Goal: Task Accomplishment & Management: Manage account settings

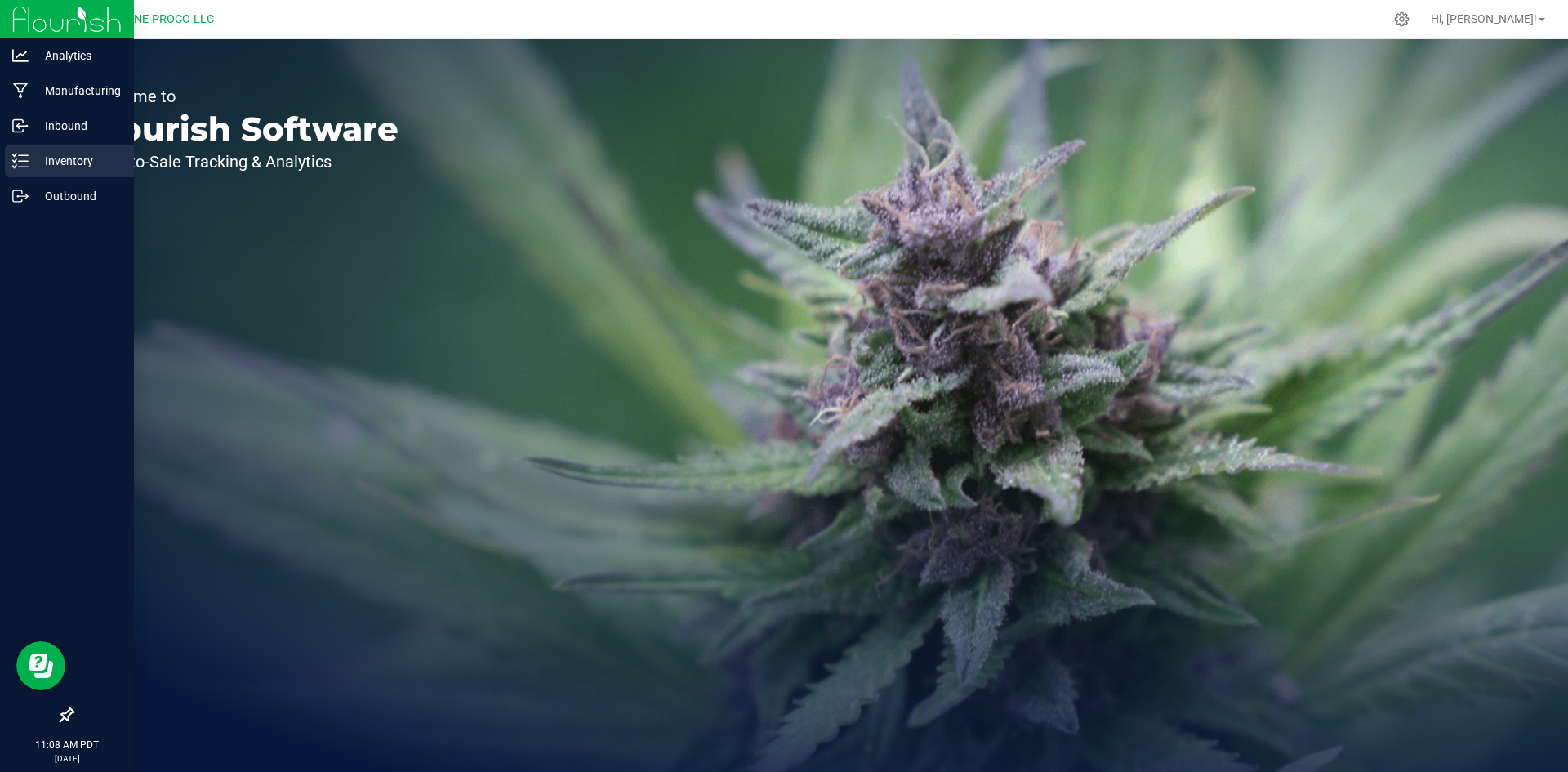
click at [17, 158] on icon at bounding box center [21, 161] width 17 height 17
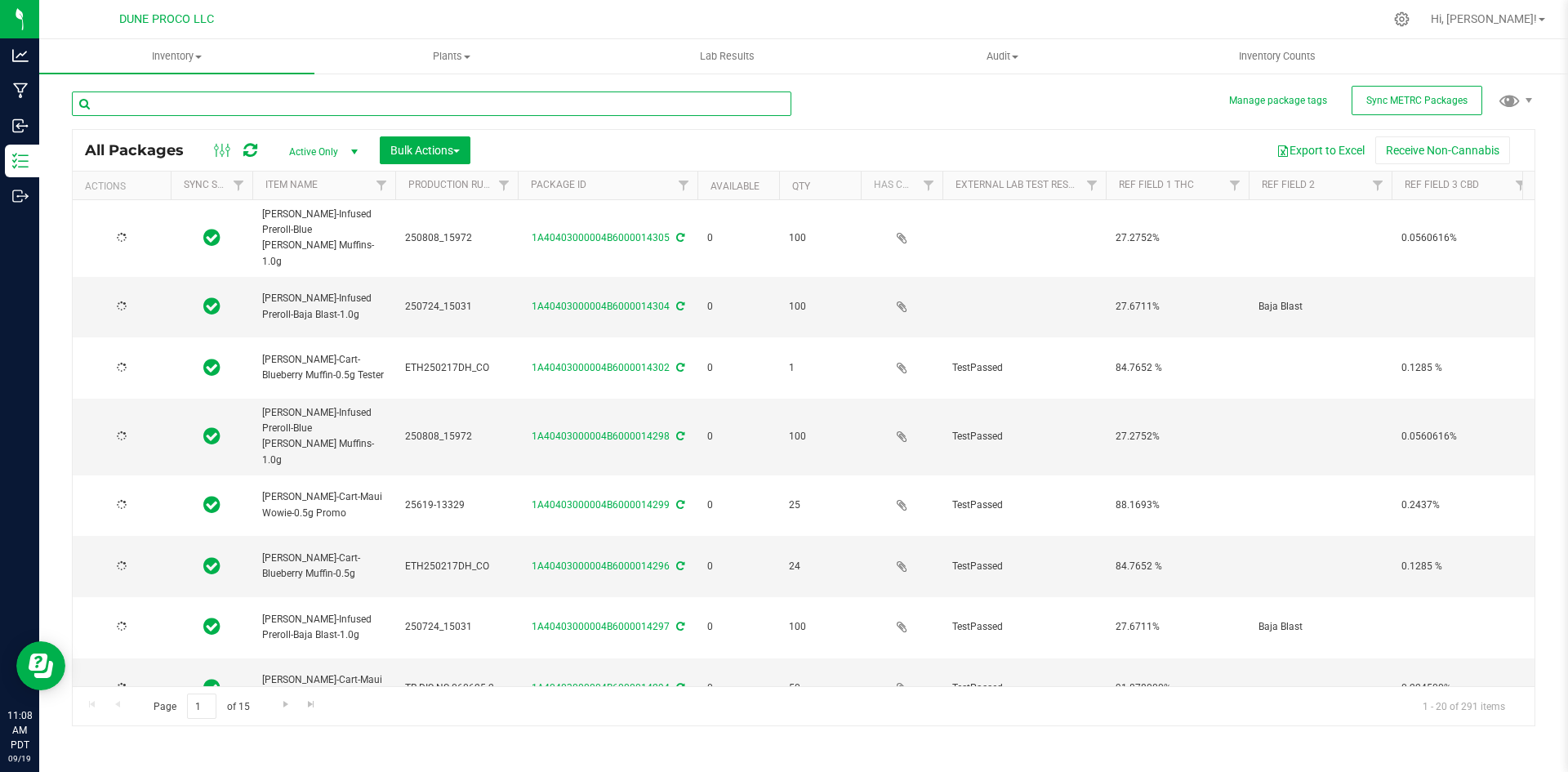
click at [299, 106] on input "text" at bounding box center [432, 103] width 720 height 24
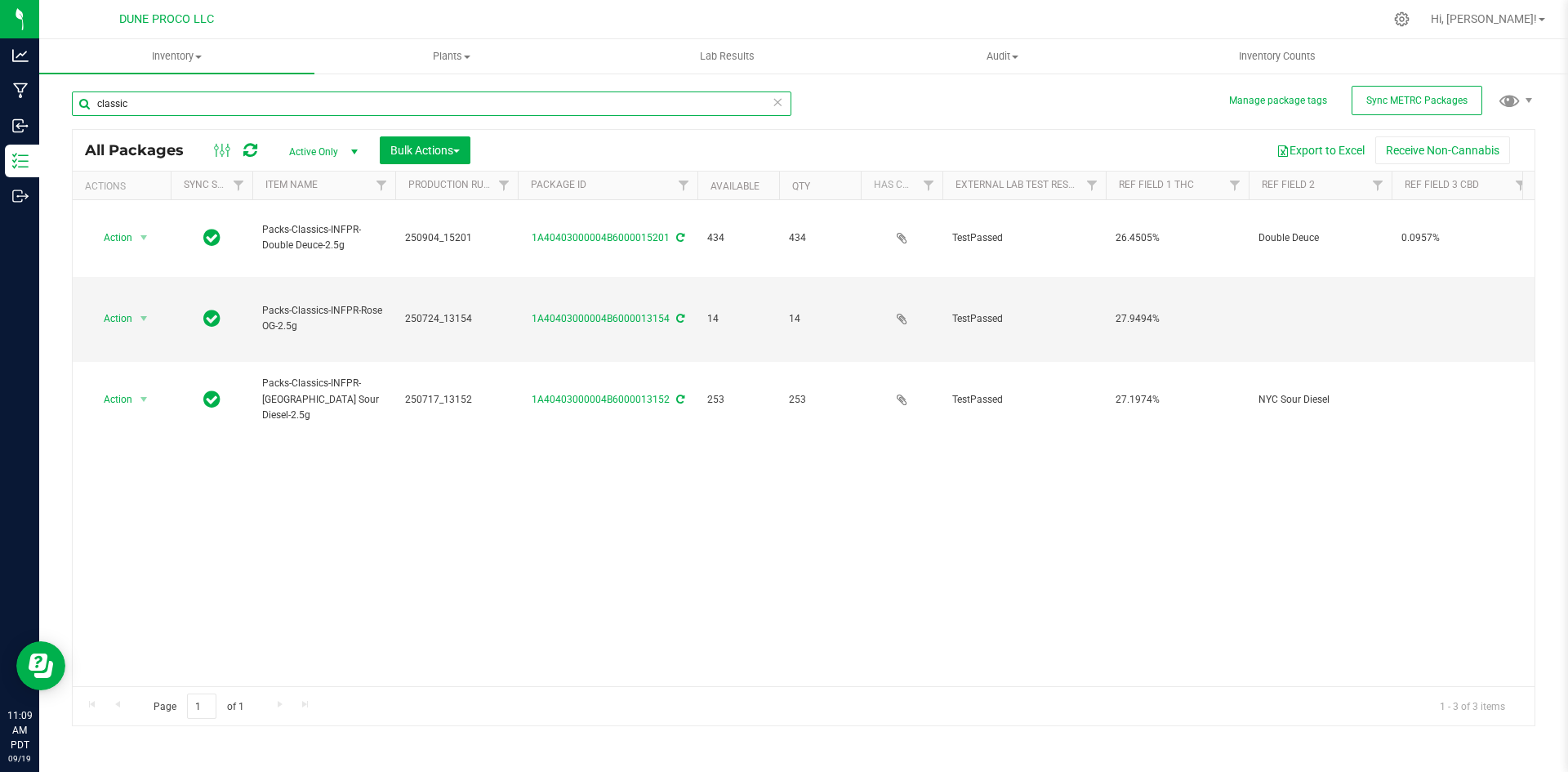
drag, startPoint x: 146, startPoint y: 110, endPoint x: 64, endPoint y: 92, distance: 84.0
click at [64, 92] on div "Manage package tags Sync METRC Packages classic All Packages Active Only Active…" at bounding box center [804, 321] width 1530 height 498
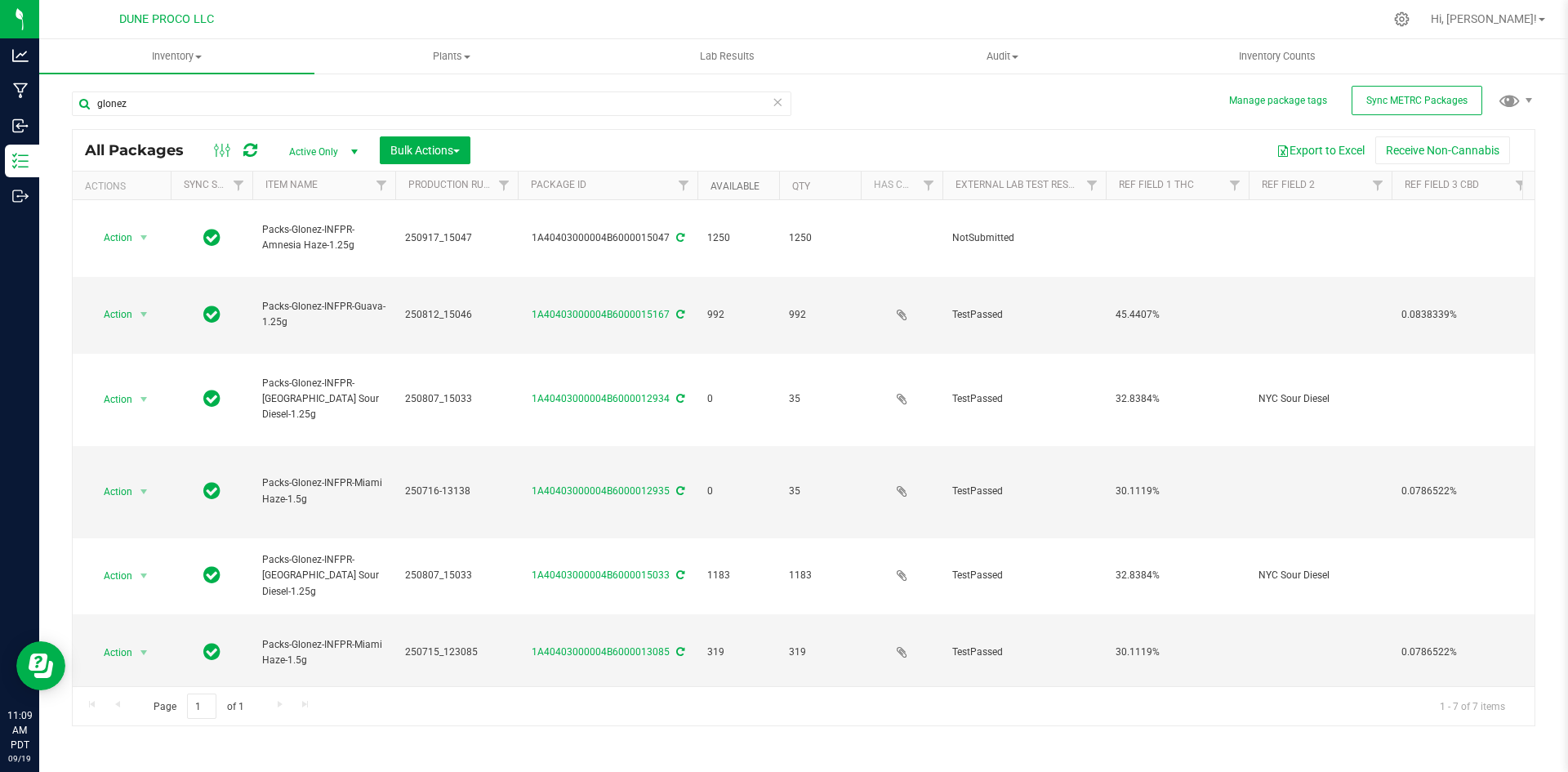
click at [722, 186] on link "Available" at bounding box center [735, 187] width 49 height 12
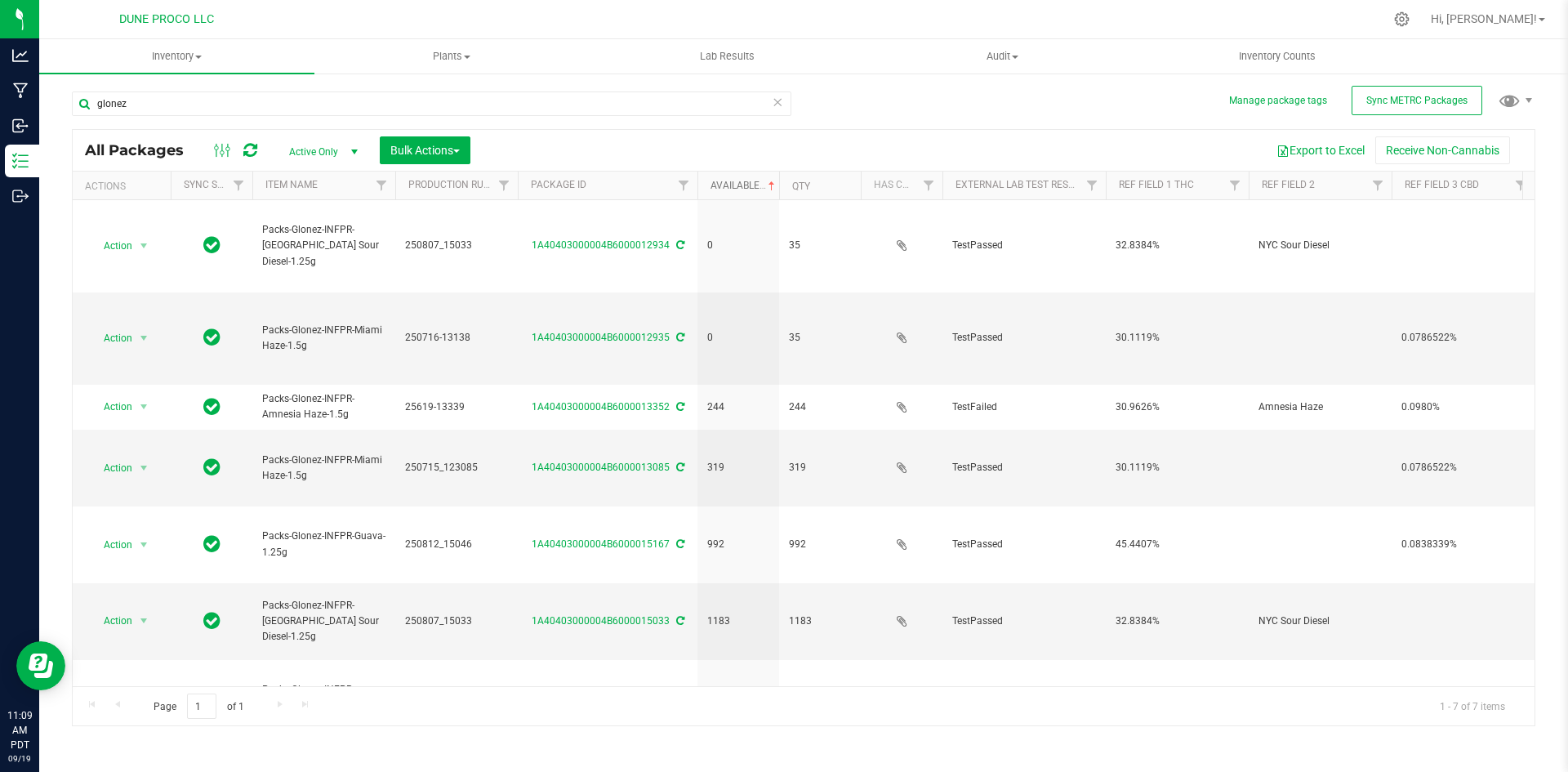
click at [722, 186] on link "Available" at bounding box center [744, 186] width 68 height 12
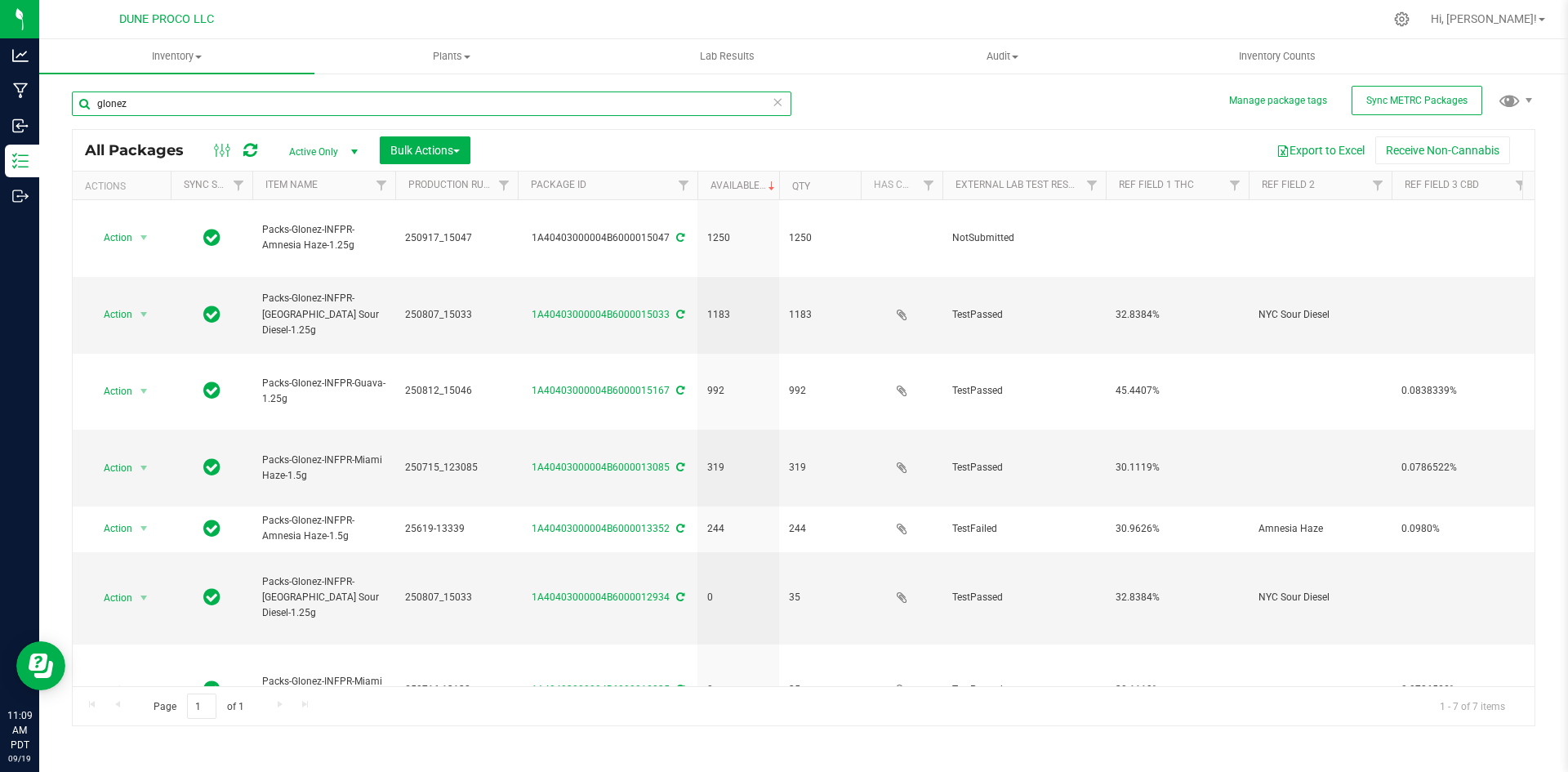
drag, startPoint x: 140, startPoint y: 105, endPoint x: 73, endPoint y: 91, distance: 68.4
click at [73, 91] on input "glonez" at bounding box center [432, 103] width 720 height 24
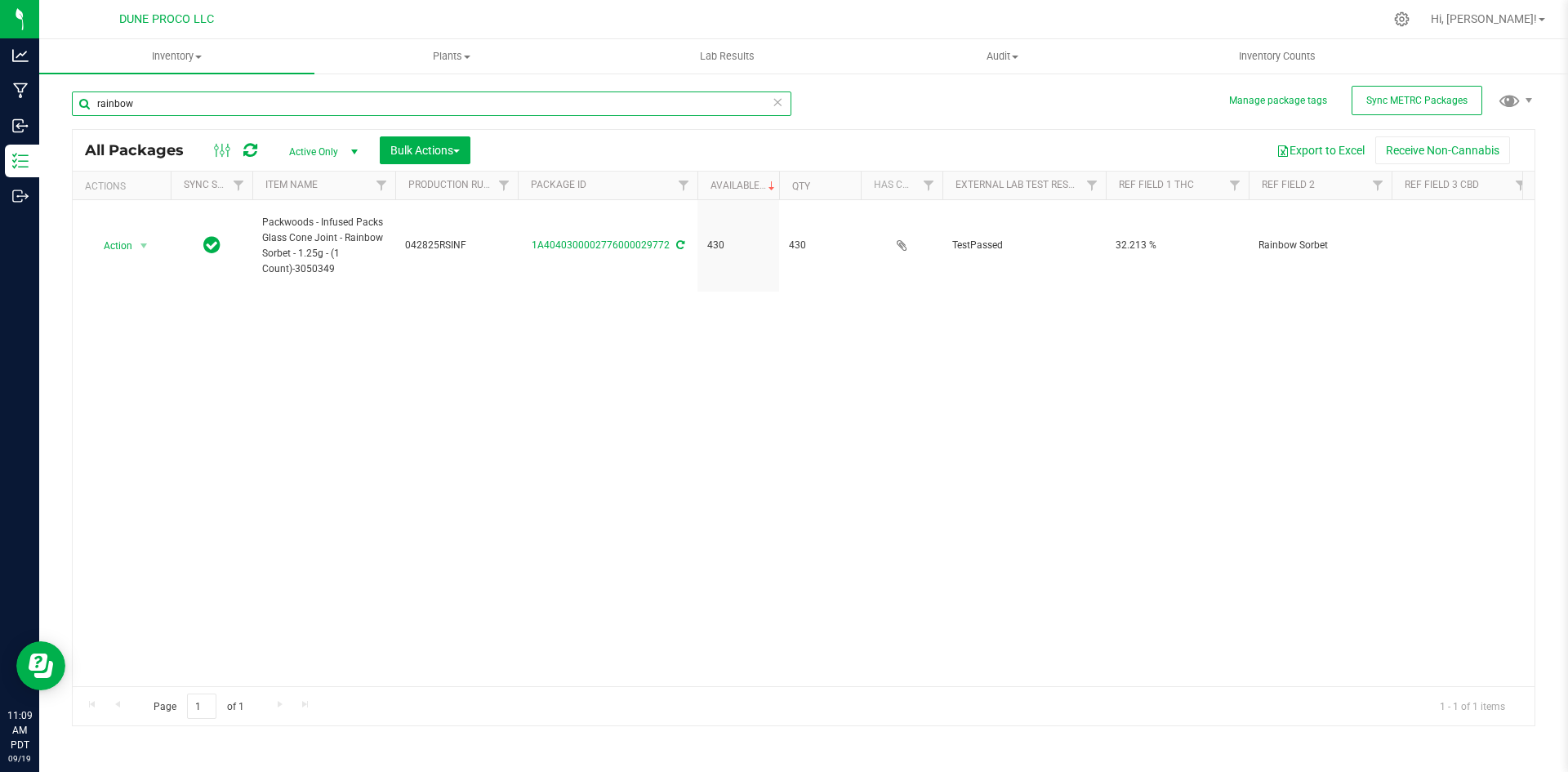
drag, startPoint x: 134, startPoint y: 106, endPoint x: 94, endPoint y: 106, distance: 40.0
click at [94, 106] on input "rainbow" at bounding box center [432, 103] width 720 height 24
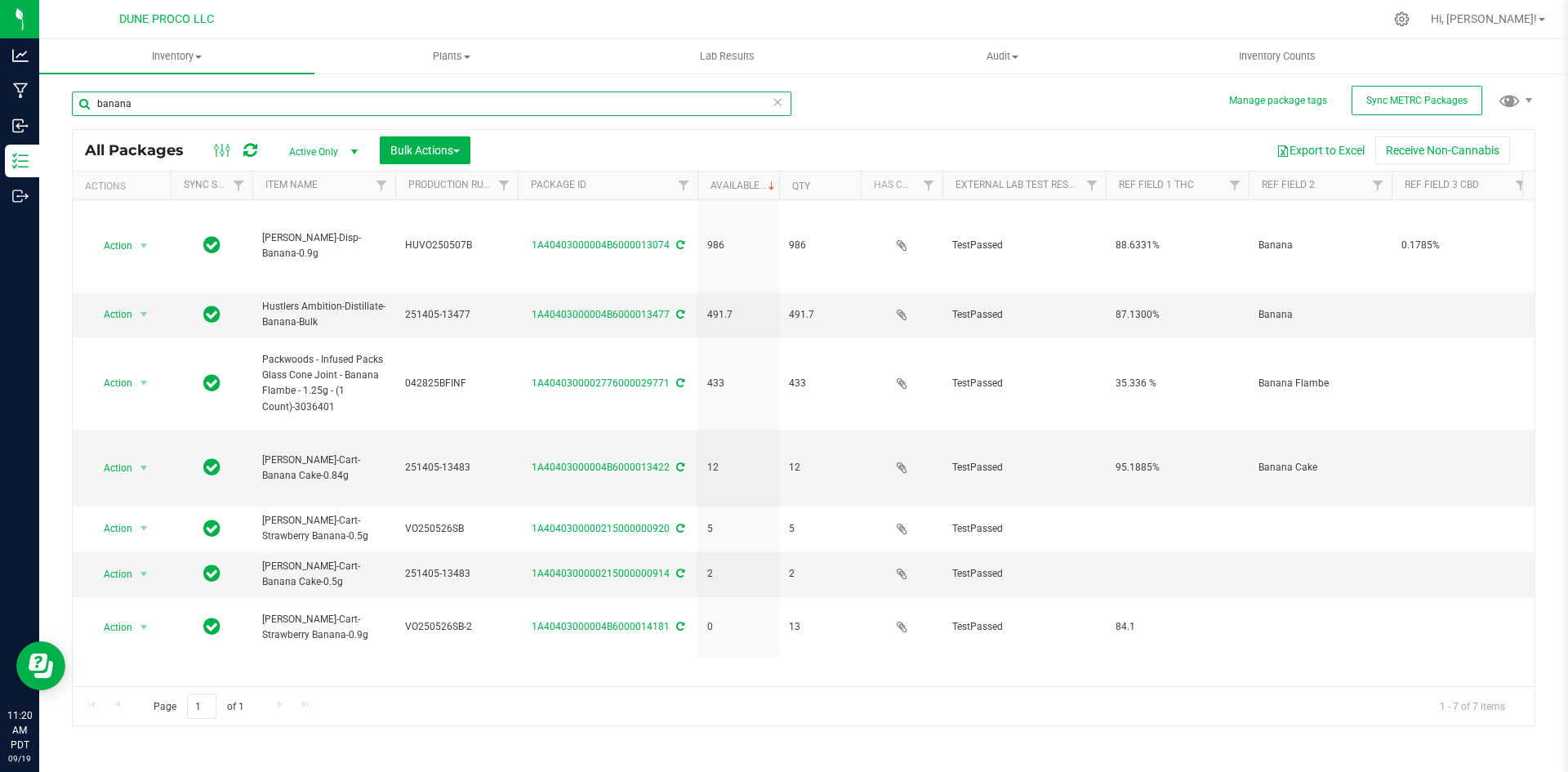
drag, startPoint x: 166, startPoint y: 108, endPoint x: 41, endPoint y: 94, distance: 125.8
click at [41, 94] on div "Manage package tags Sync METRC Packages banana All Packages Active Only Active …" at bounding box center [804, 321] width 1530 height 498
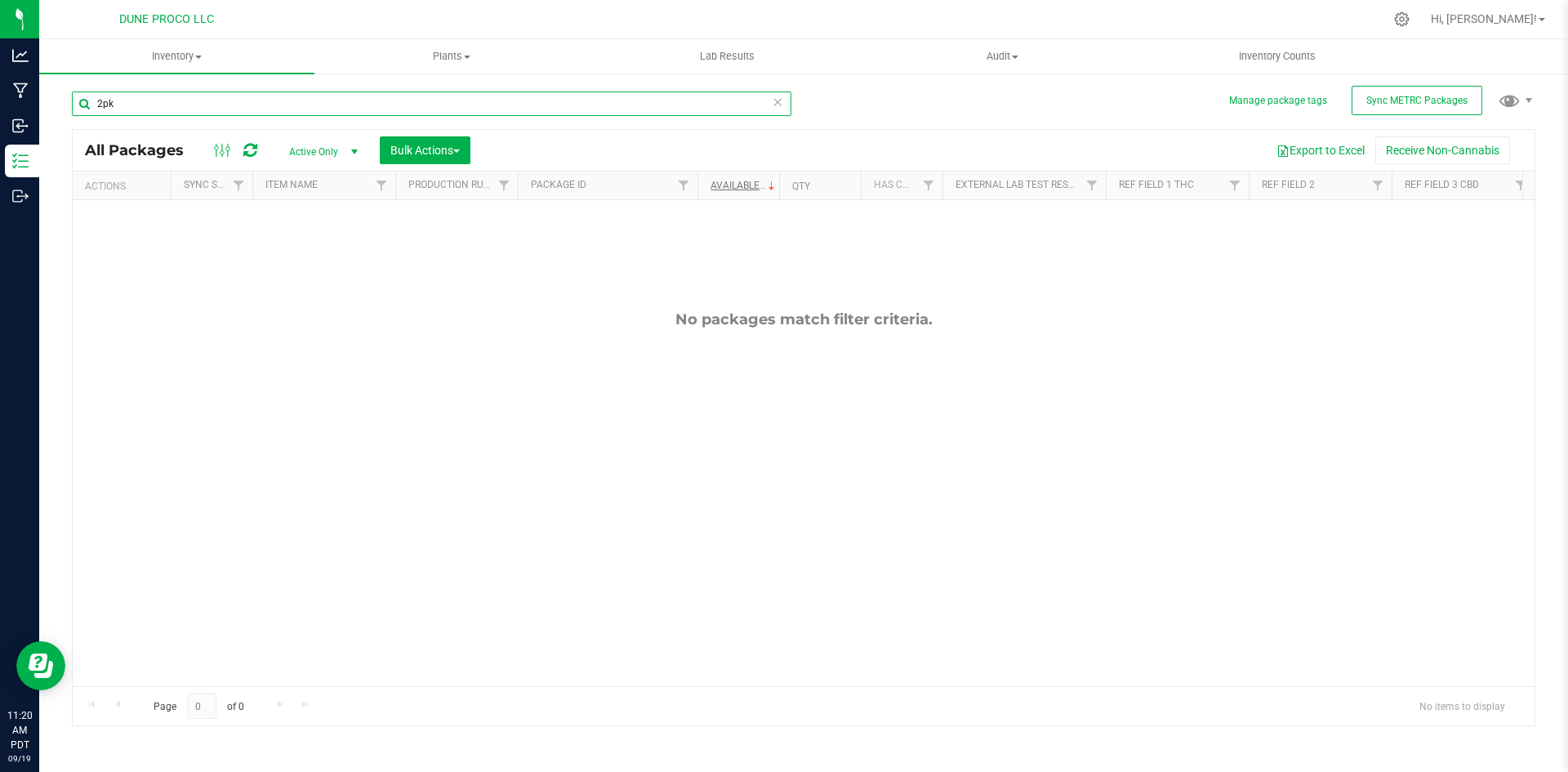
type input "2pk"
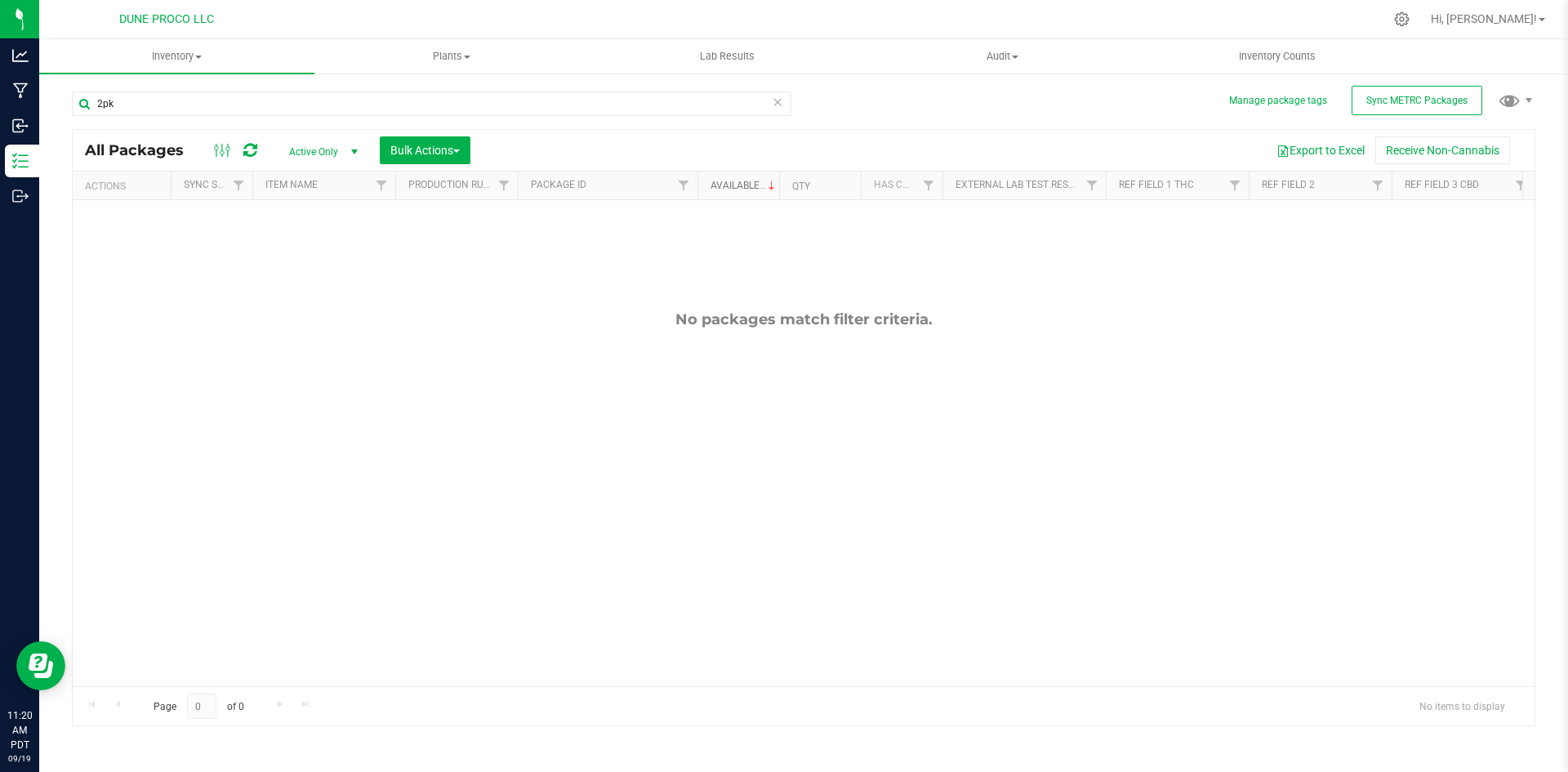
click at [731, 181] on link "Available" at bounding box center [744, 186] width 68 height 12
click at [1529, 27] on link "Hi, [PERSON_NAME]!" at bounding box center [1489, 19] width 127 height 18
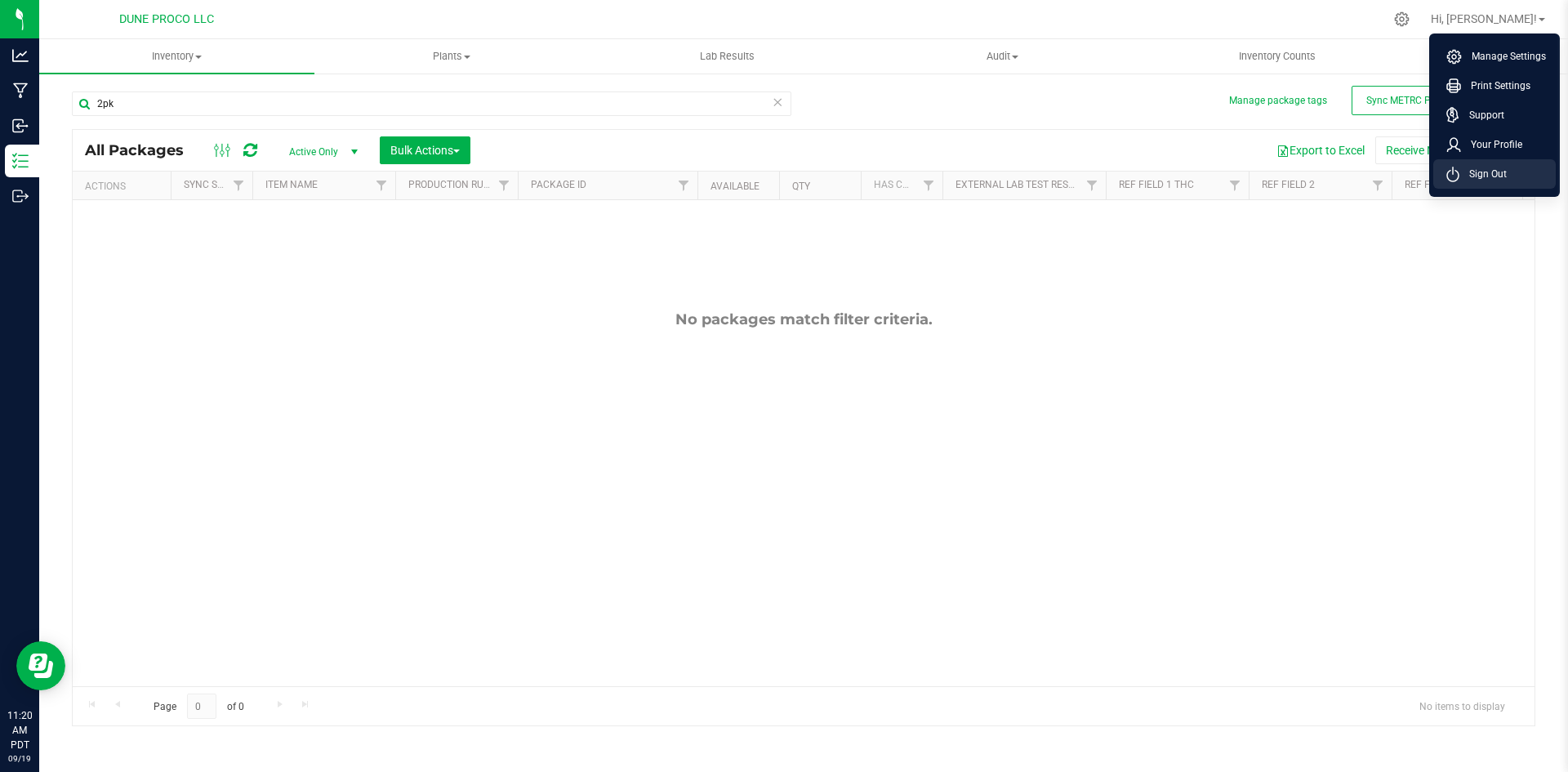
click at [1505, 167] on span "Sign Out" at bounding box center [1484, 174] width 48 height 17
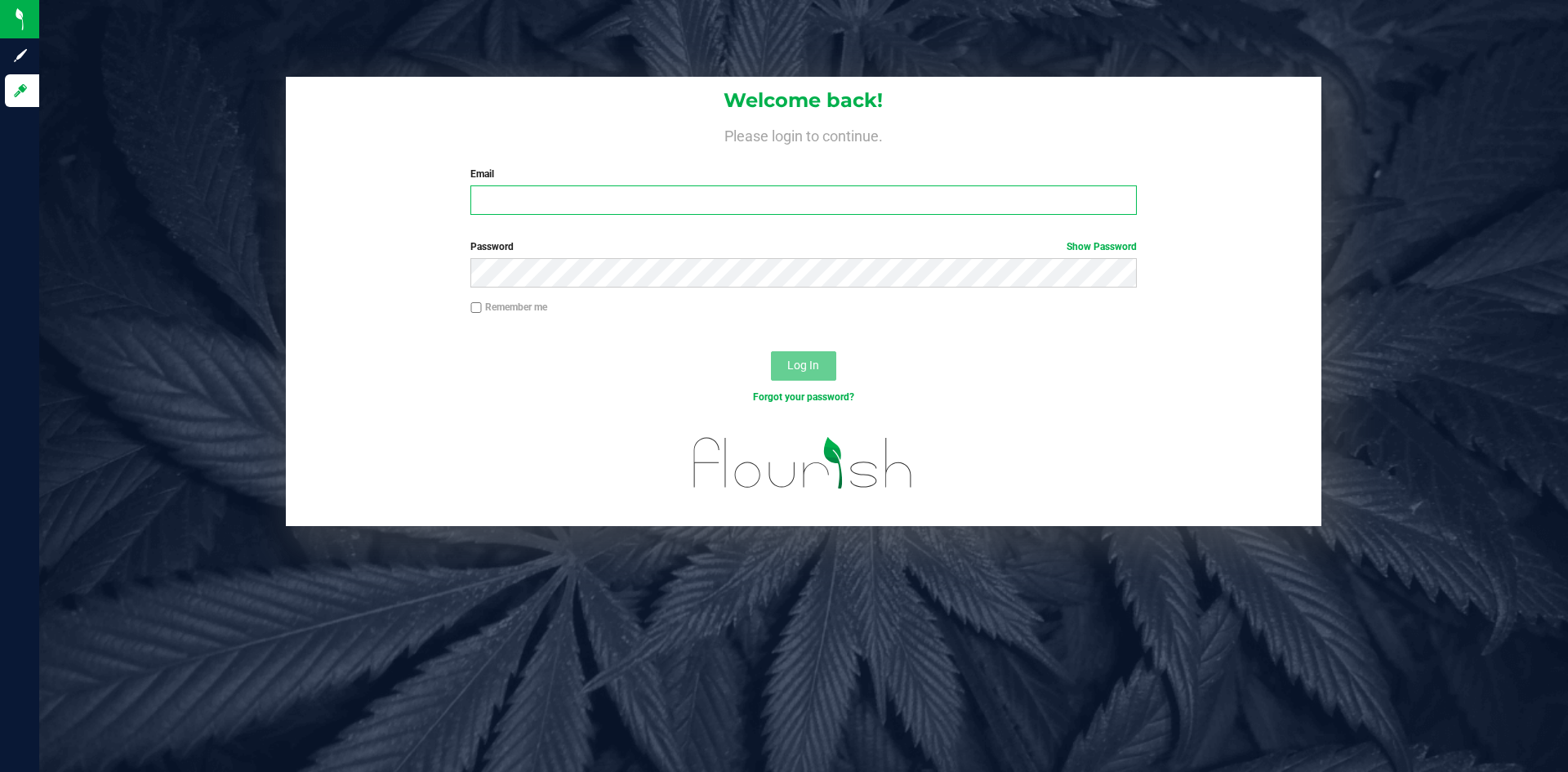
click at [812, 202] on input "Email" at bounding box center [804, 200] width 666 height 29
type input "[PERSON_NAME][EMAIL_ADDRESS][PERSON_NAME][DOMAIN_NAME]"
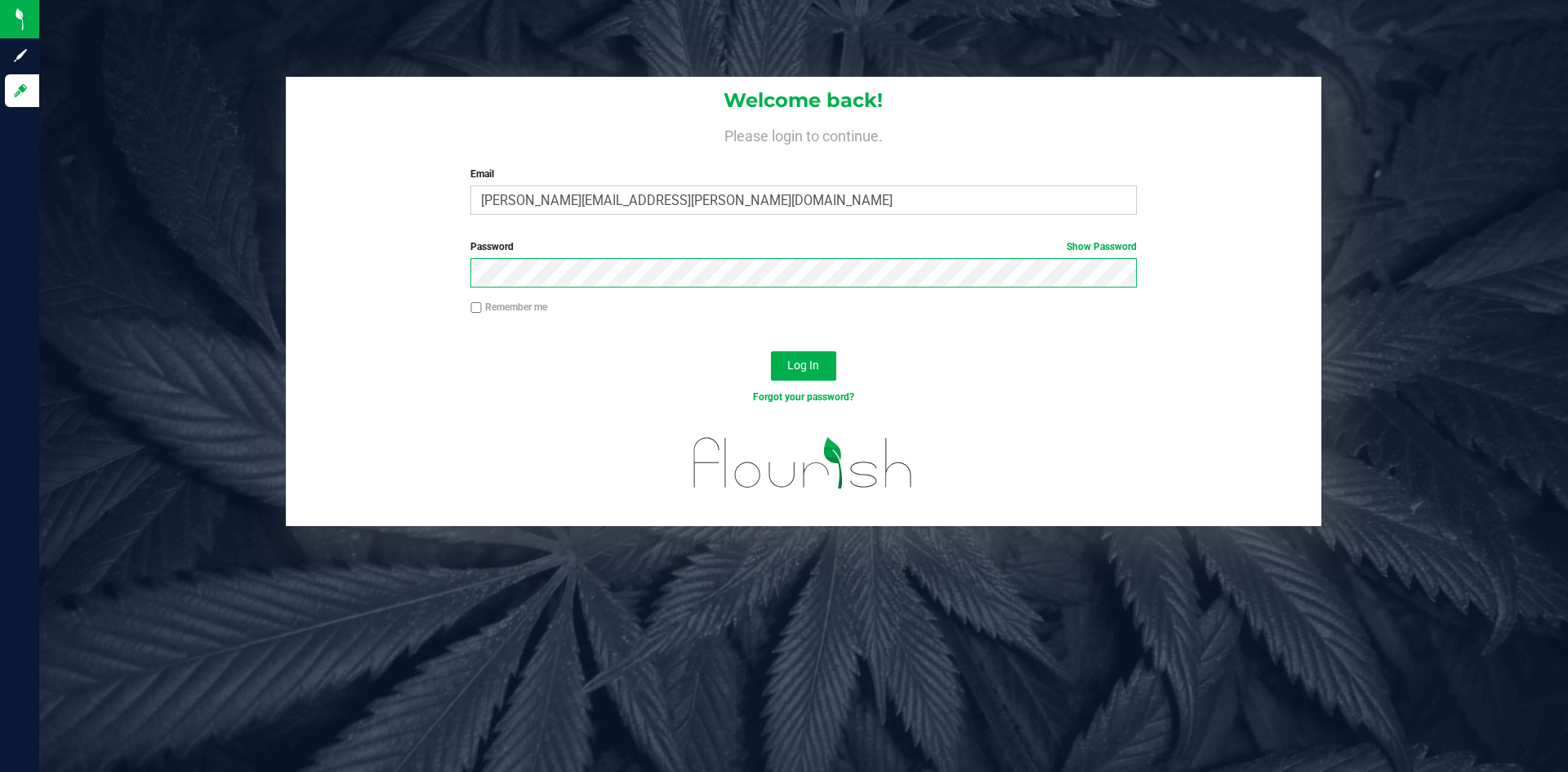
click at [771, 351] on button "Log In" at bounding box center [804, 366] width 65 height 29
